Goal: Task Accomplishment & Management: Manage account settings

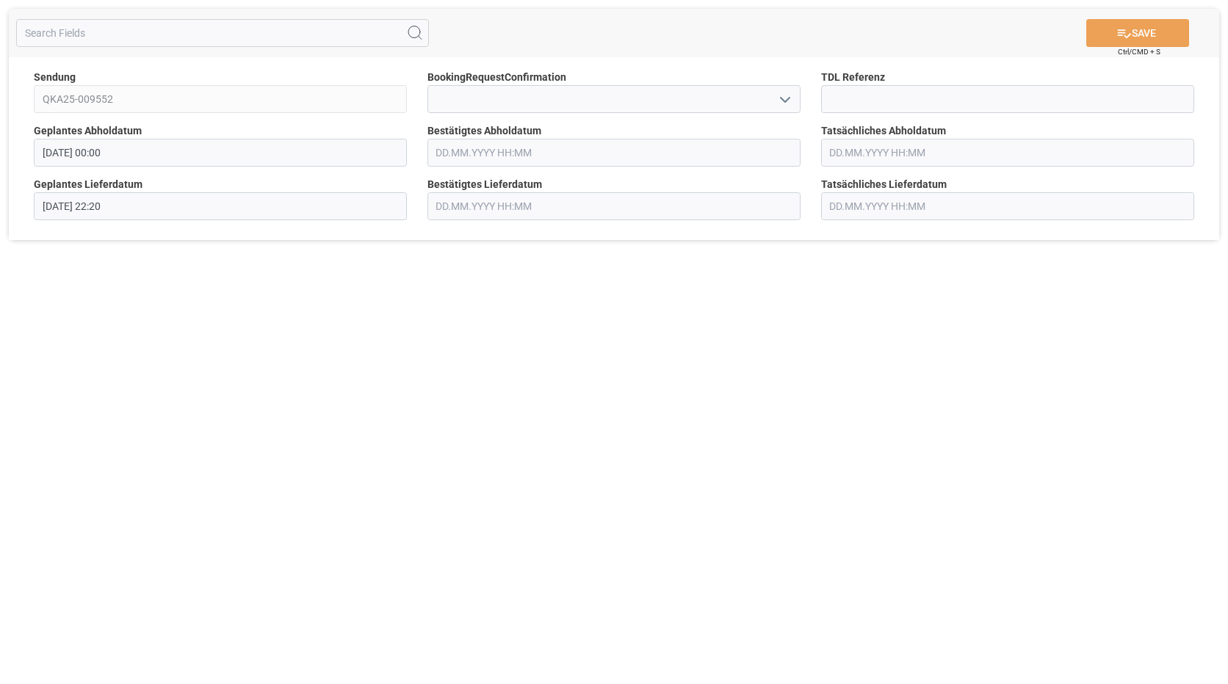
click at [543, 151] on input "text" at bounding box center [613, 153] width 373 height 28
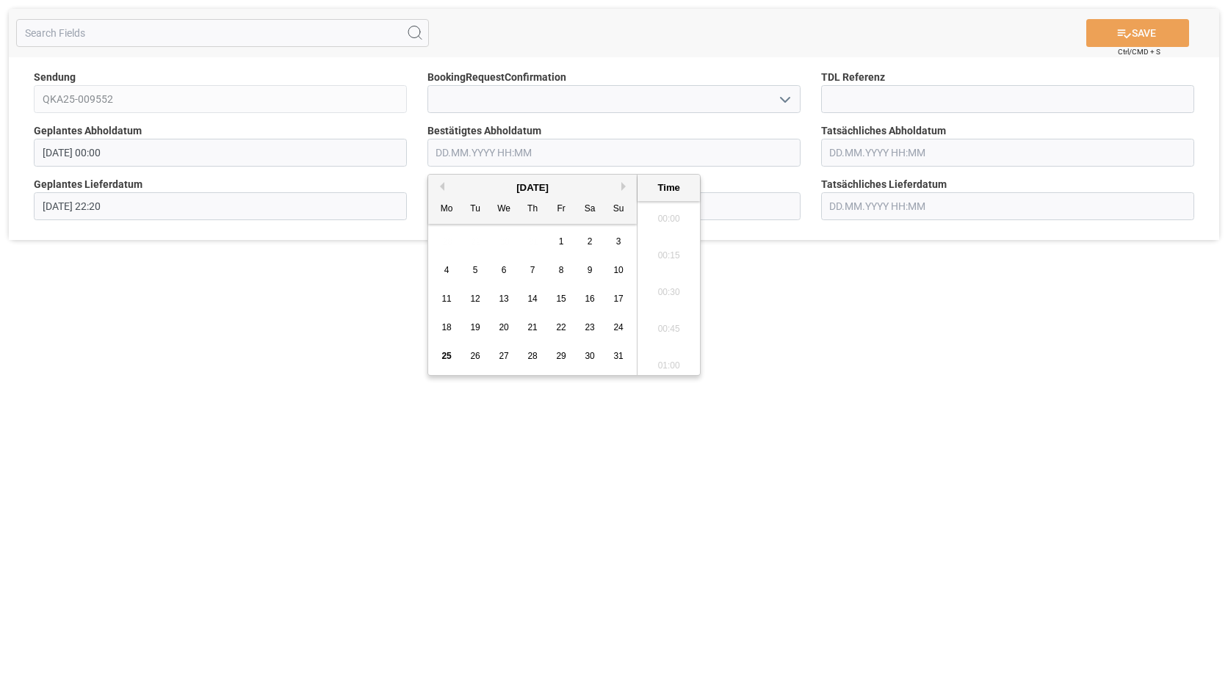
scroll to position [2282, 0]
click at [538, 360] on div "28" at bounding box center [533, 357] width 18 height 18
type input "[DATE] 00:00"
click at [341, 305] on div "SAVE Ctrl/CMD + S Sendung QKA25-009552 BookingRequestConfirmation TDL Referenz …" at bounding box center [614, 342] width 1228 height 684
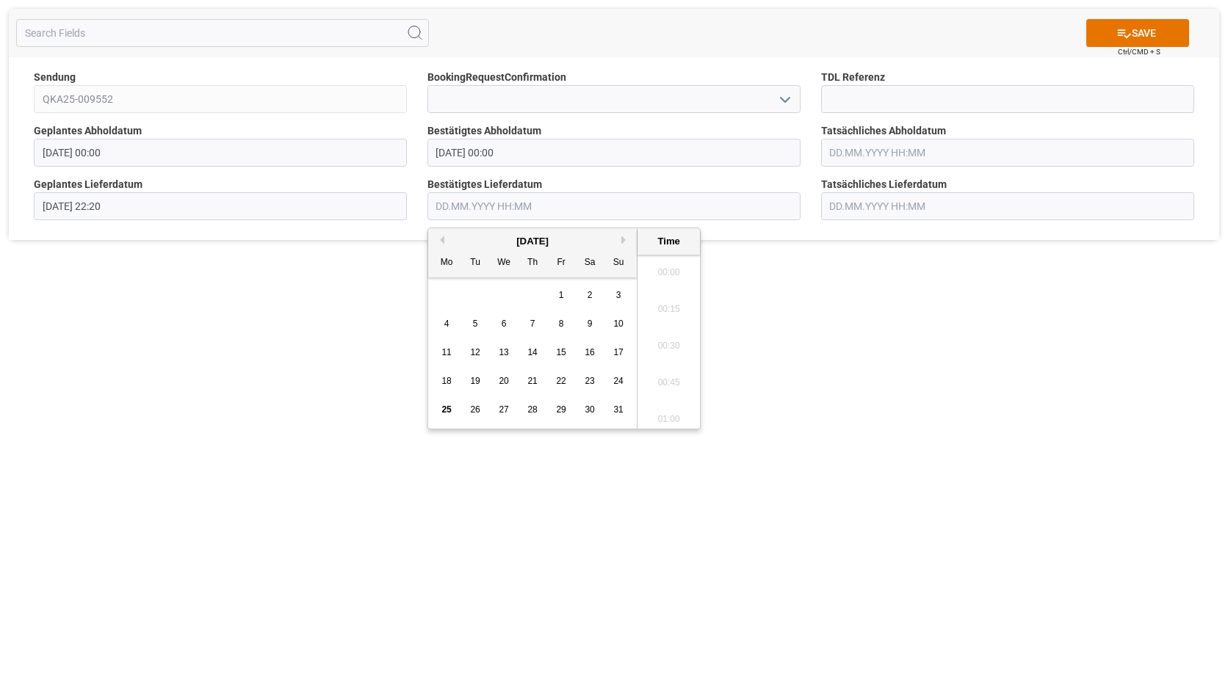
click at [524, 203] on input "text" at bounding box center [613, 206] width 373 height 28
click at [623, 235] on div "[DATE]" at bounding box center [532, 241] width 209 height 15
click at [619, 237] on div "[DATE]" at bounding box center [532, 241] width 209 height 15
click at [625, 242] on button "Next Month" at bounding box center [625, 240] width 9 height 9
click at [452, 293] on div "1" at bounding box center [447, 296] width 18 height 18
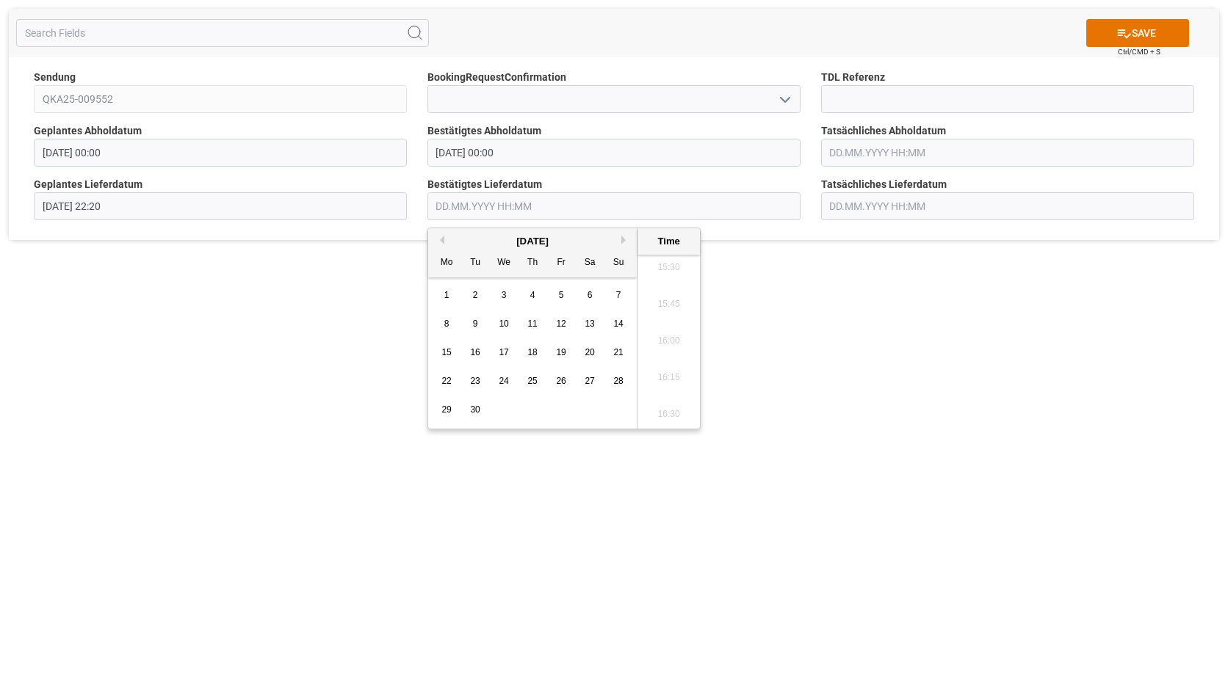
type input "[DATE] 00:00"
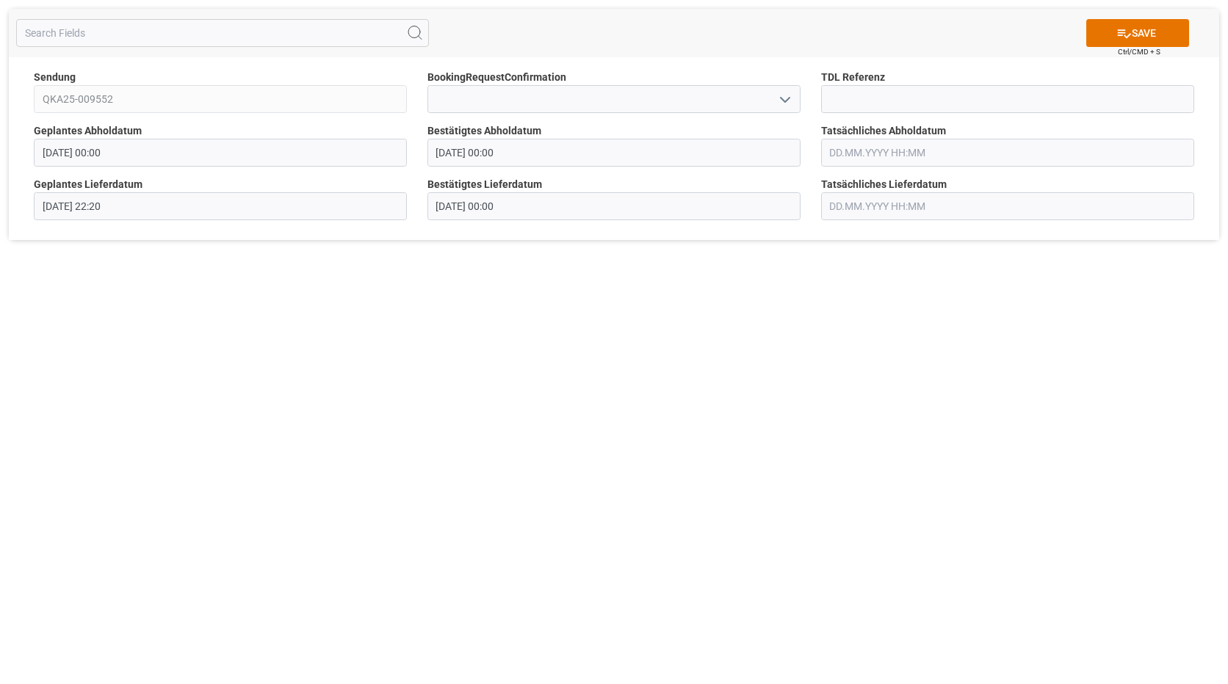
click at [969, 330] on div "SAVE Ctrl/CMD + S Sendung QKA25-009552 BookingRequestConfirmation TDL Referenz …" at bounding box center [614, 342] width 1228 height 684
click at [1137, 45] on button "SAVE" at bounding box center [1137, 33] width 103 height 28
